Goal: Find specific page/section: Find specific page/section

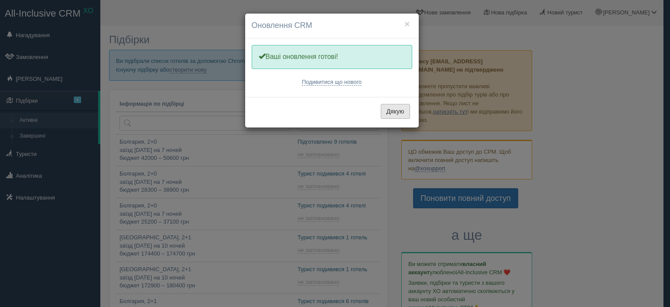
click at [391, 109] on button "Дякую" at bounding box center [395, 111] width 29 height 15
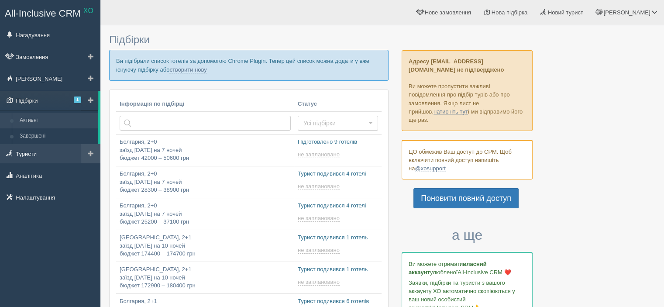
click at [24, 152] on link "Туристи" at bounding box center [50, 153] width 100 height 19
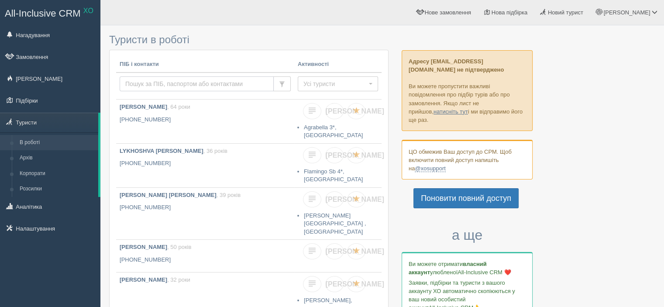
click at [159, 82] on input "text" at bounding box center [197, 83] width 154 height 15
type input "ы"
type input "SHCHYT"
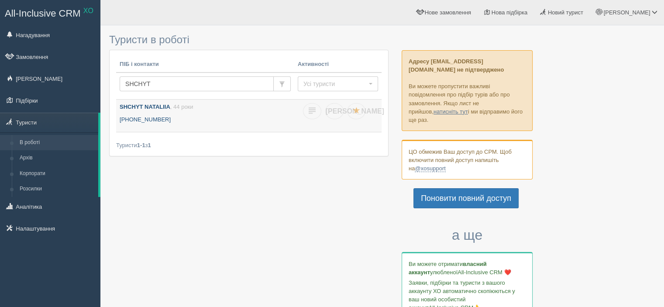
click at [156, 108] on b "SHCHYT NATALIIA" at bounding box center [145, 106] width 51 height 7
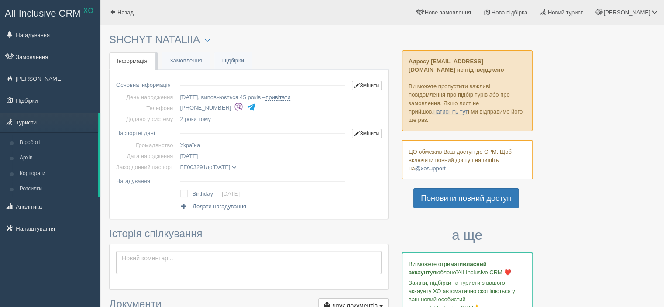
click at [236, 166] on span at bounding box center [234, 167] width 5 height 5
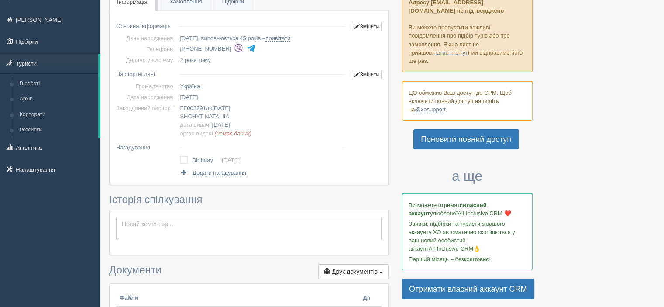
scroll to position [44, 0]
